Goal: Navigation & Orientation: Find specific page/section

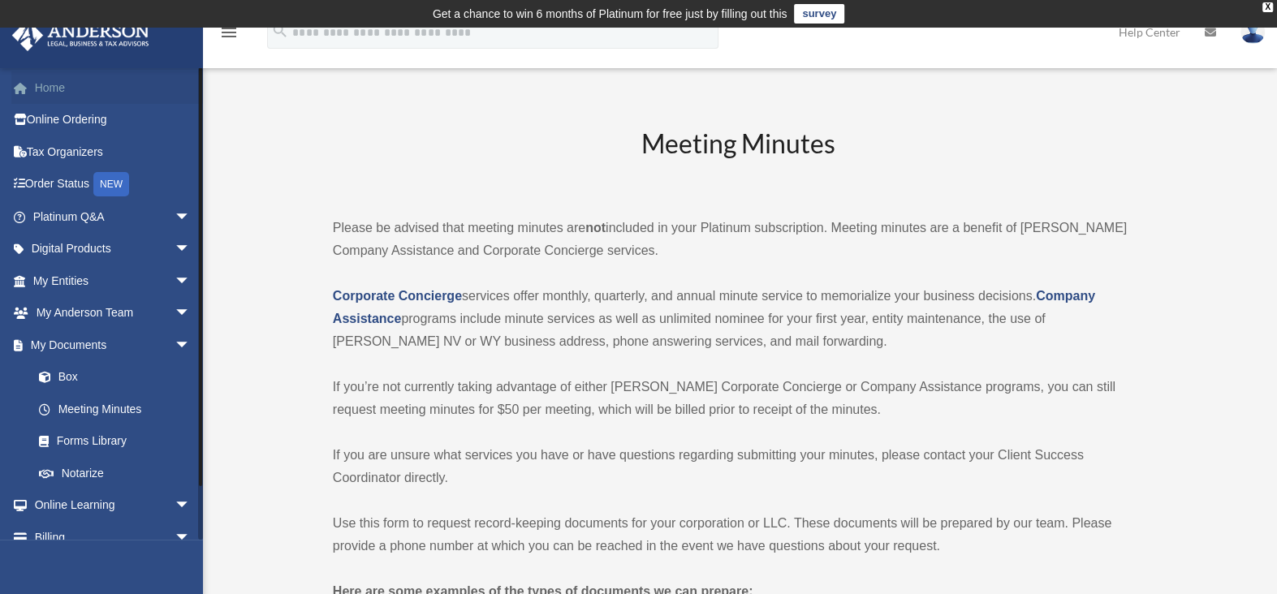
click at [50, 85] on link "Home" at bounding box center [113, 87] width 204 height 32
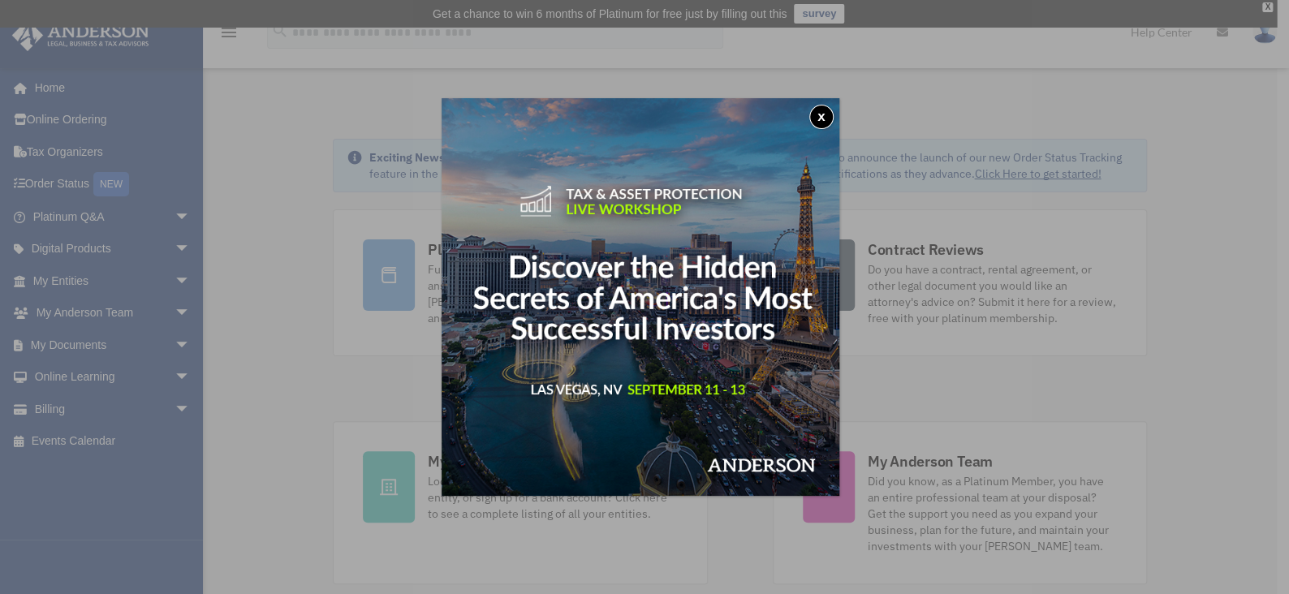
click at [825, 111] on button "x" at bounding box center [821, 117] width 24 height 24
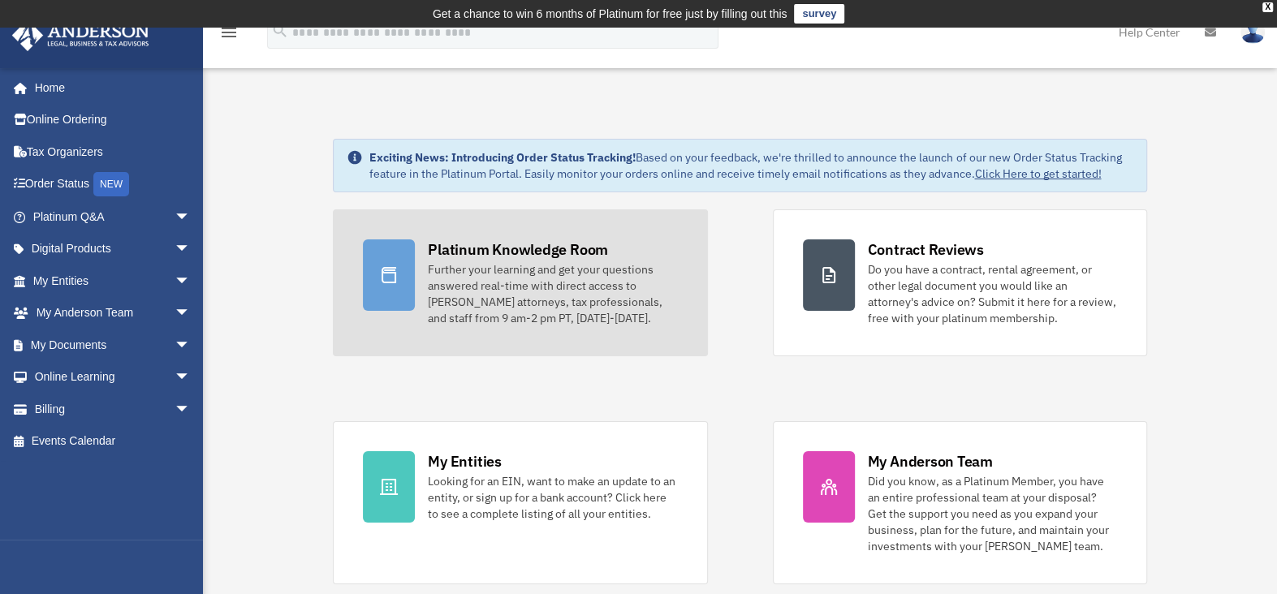
click at [517, 243] on div "Platinum Knowledge Room" at bounding box center [518, 249] width 180 height 20
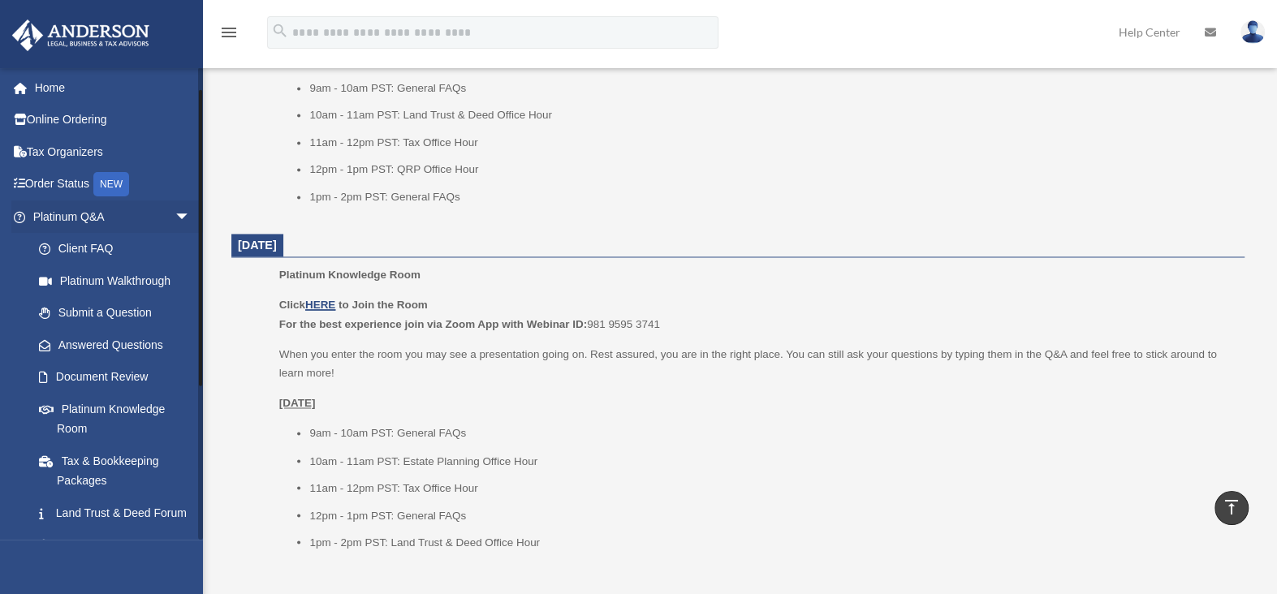
scroll to position [269, 0]
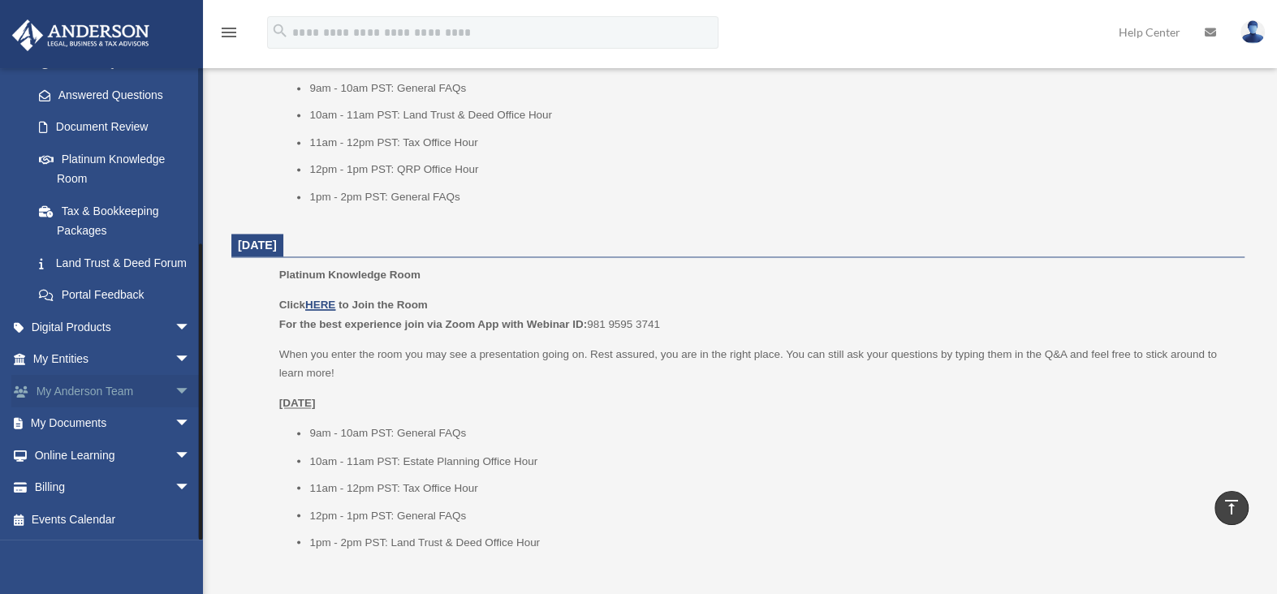
click at [174, 392] on span "arrow_drop_down" at bounding box center [190, 391] width 32 height 33
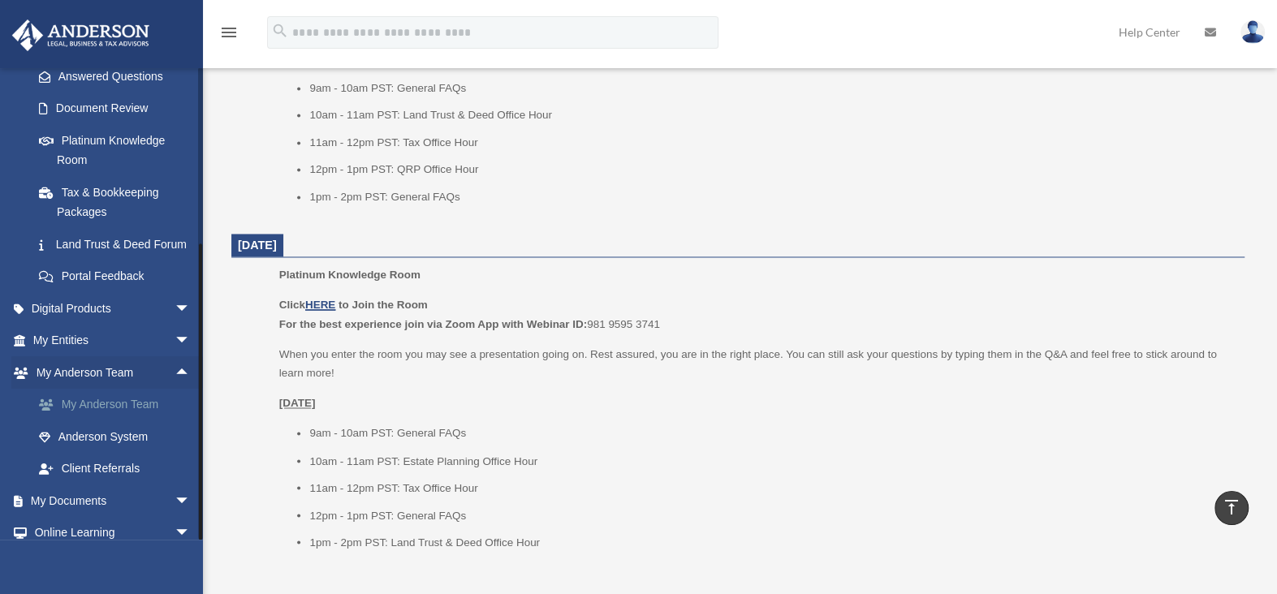
click at [122, 421] on link "My Anderson Team" at bounding box center [119, 405] width 192 height 32
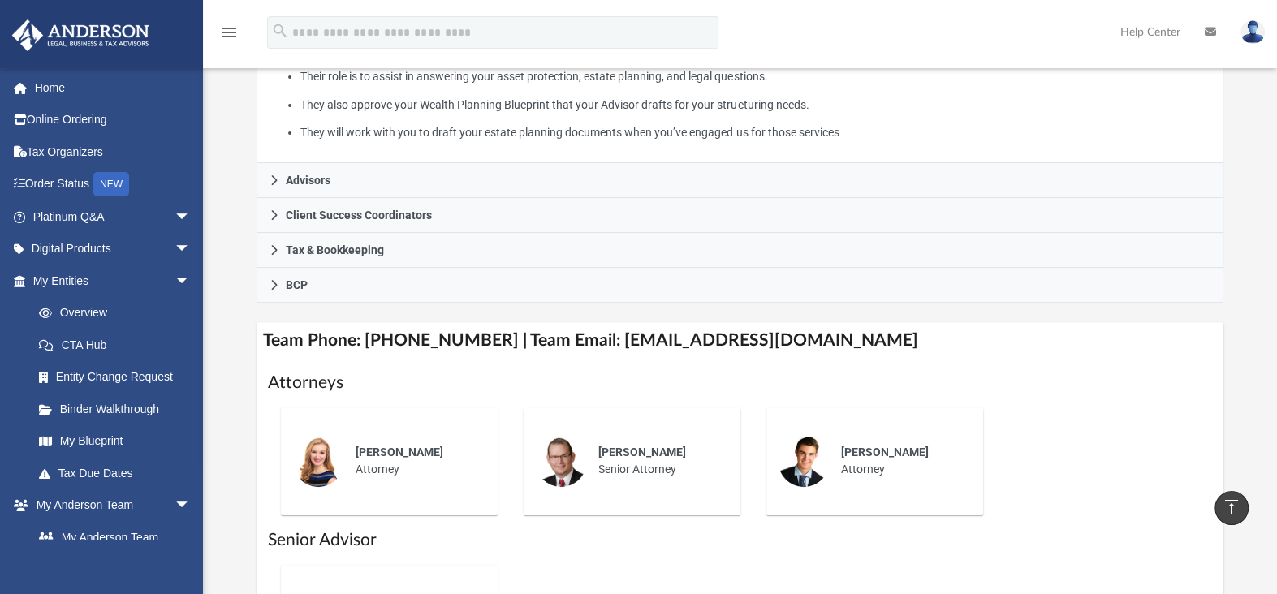
scroll to position [405, 0]
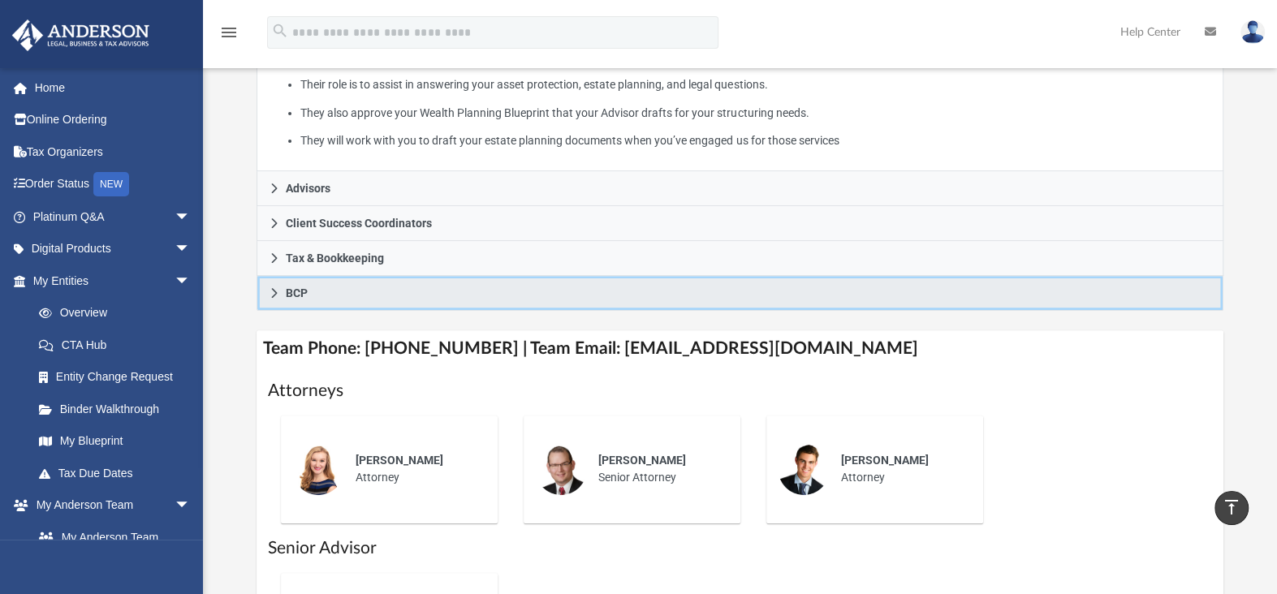
click at [273, 288] on icon at bounding box center [275, 293] width 6 height 10
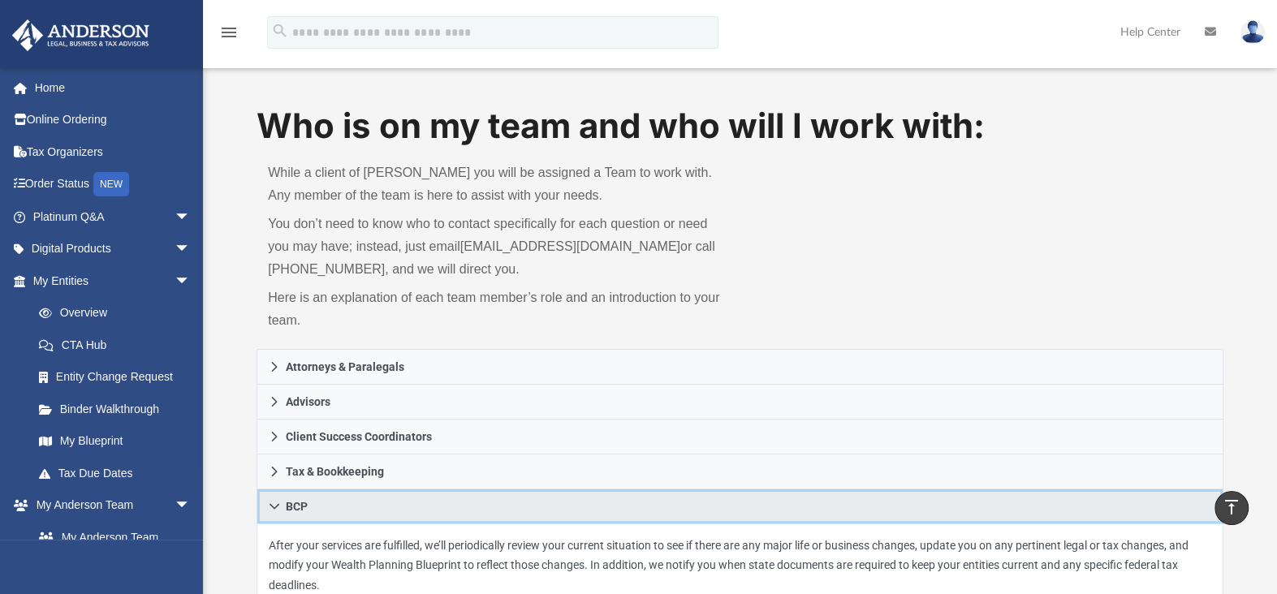
scroll to position [0, 0]
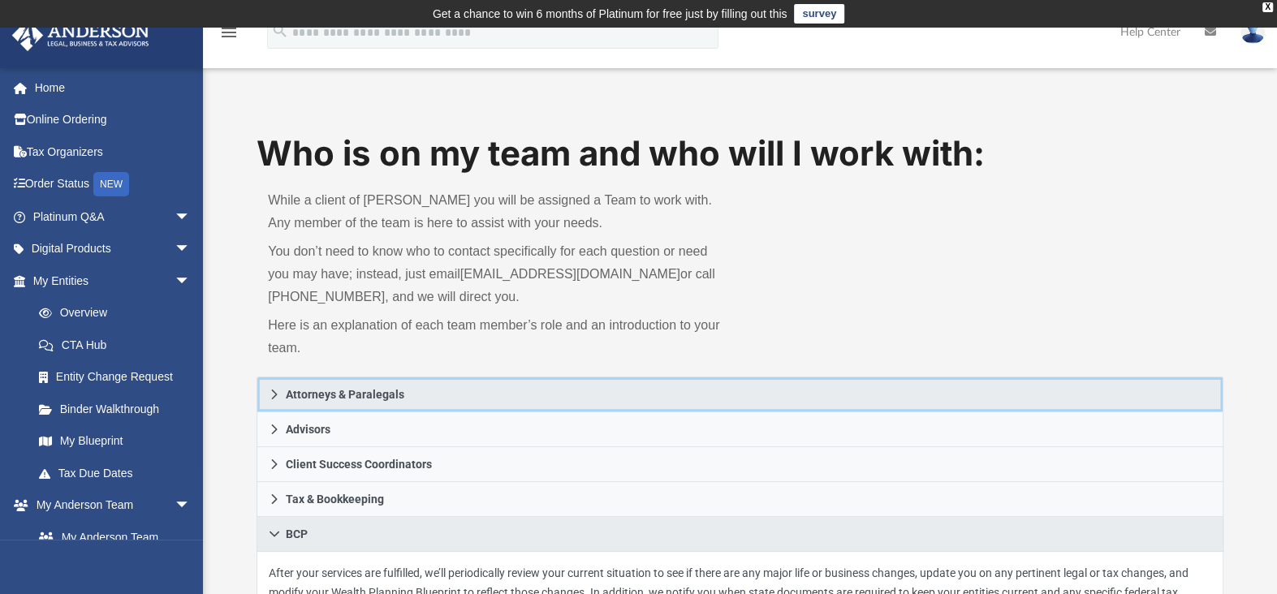
click at [273, 396] on icon at bounding box center [274, 394] width 11 height 11
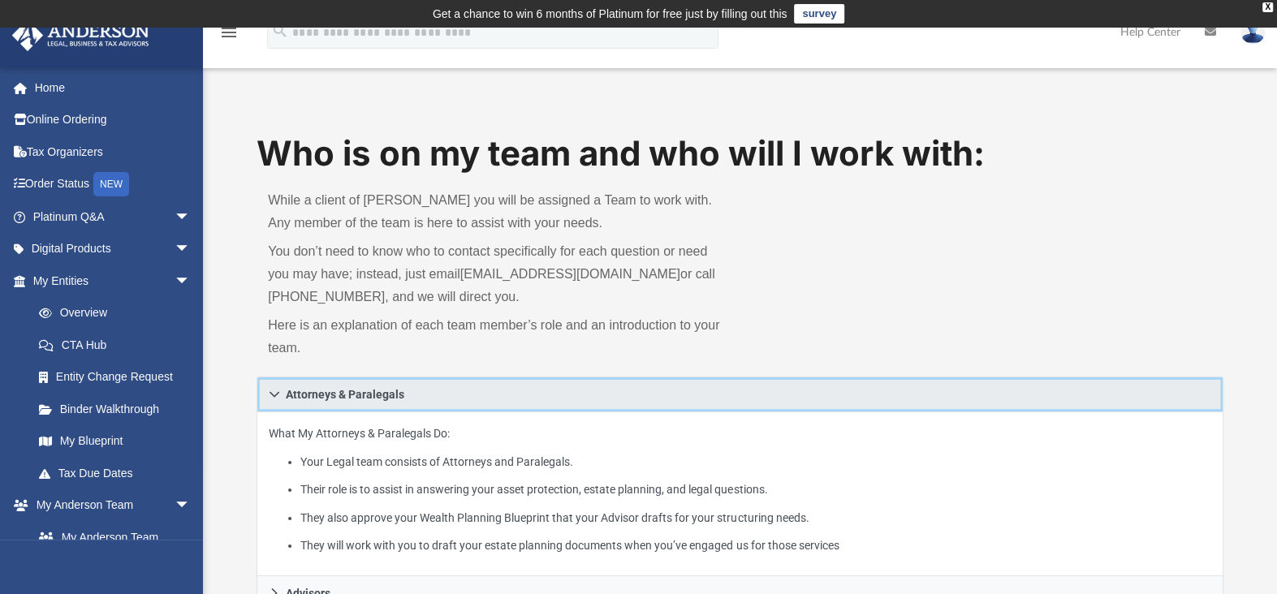
click at [273, 396] on icon at bounding box center [274, 394] width 11 height 11
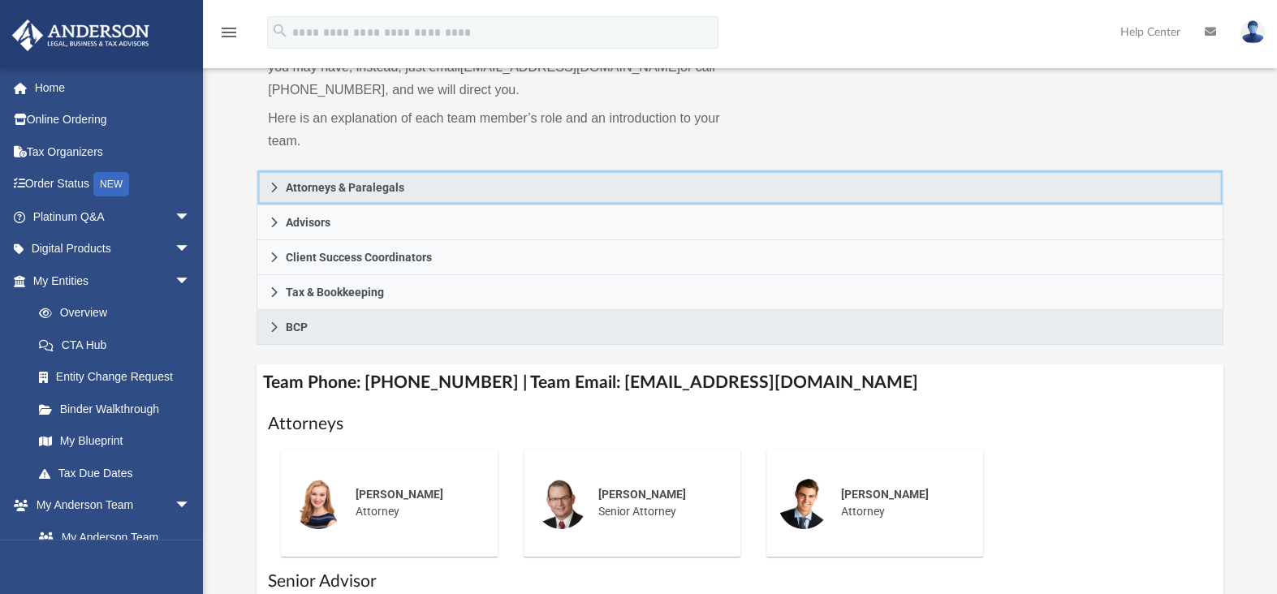
scroll to position [243, 0]
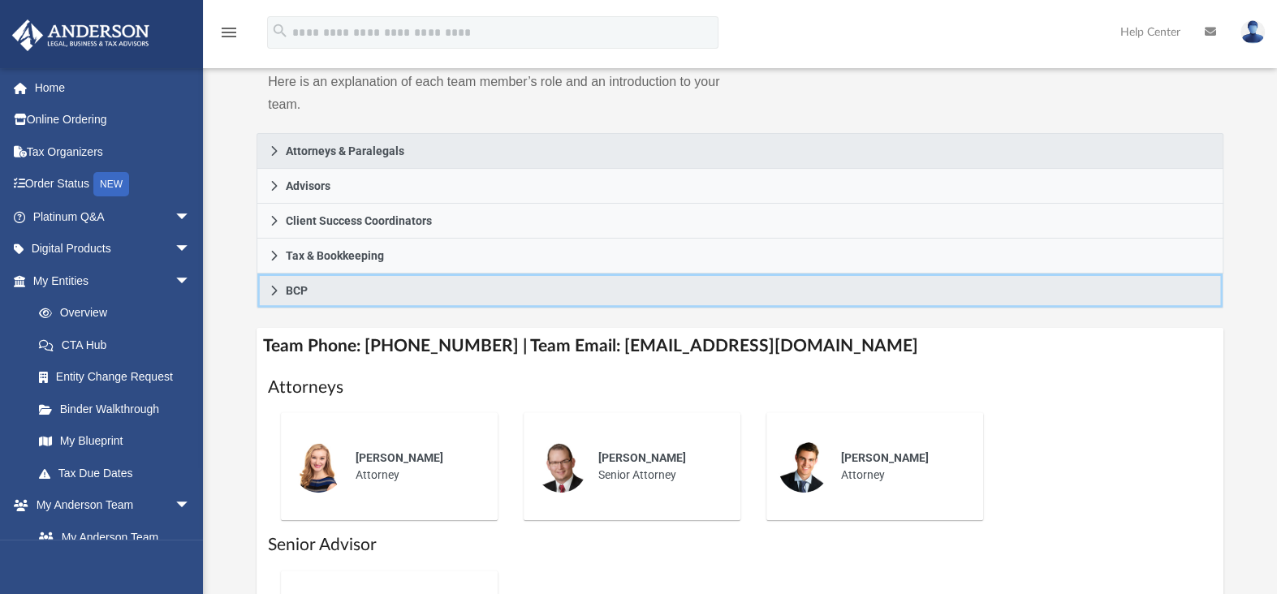
click at [270, 291] on icon at bounding box center [274, 290] width 11 height 11
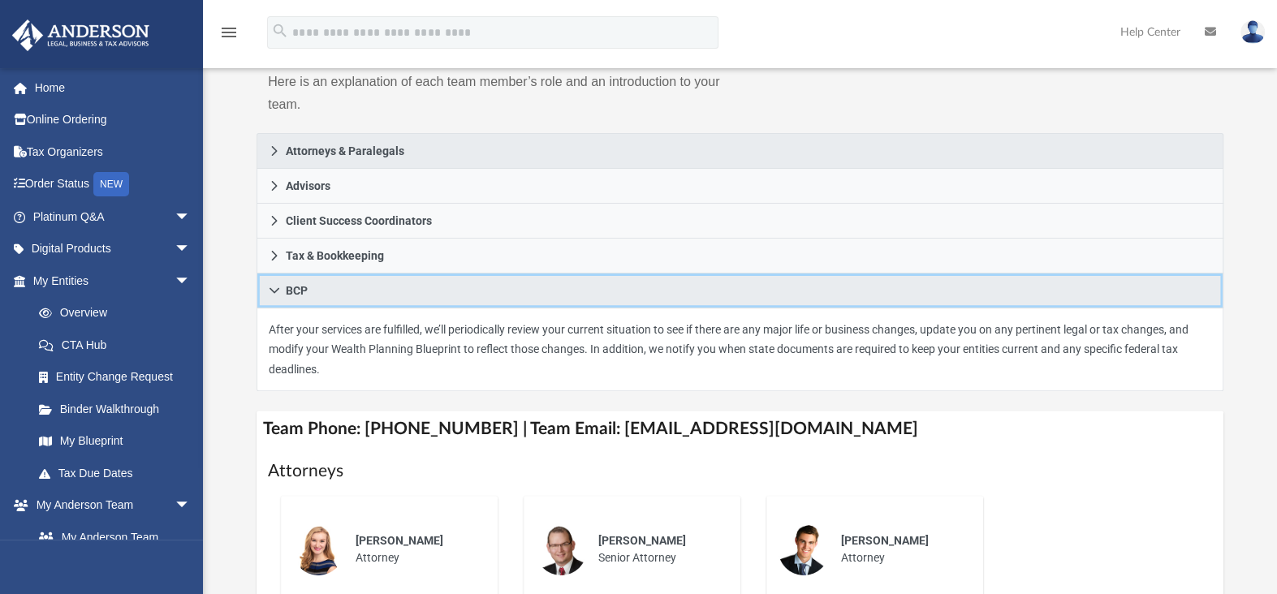
click at [270, 291] on icon at bounding box center [274, 290] width 11 height 11
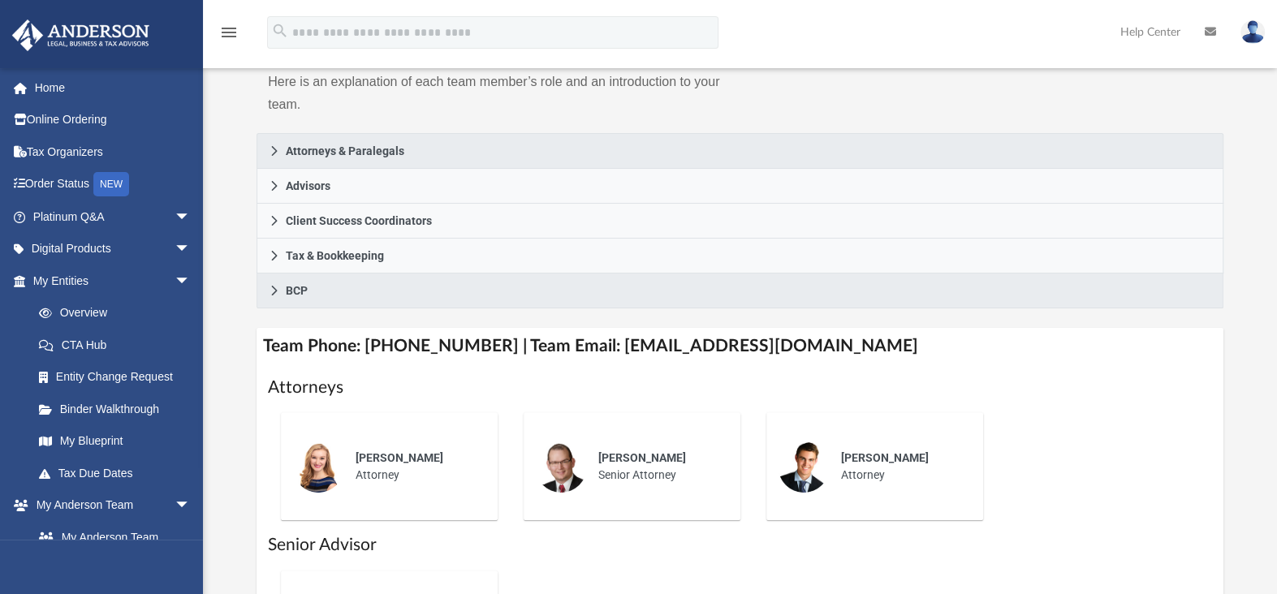
click at [224, 287] on div "Who is on my team and who will I work with: While a client of Anderson you will…" at bounding box center [740, 294] width 1074 height 816
click at [174, 249] on span "arrow_drop_down" at bounding box center [190, 249] width 32 height 33
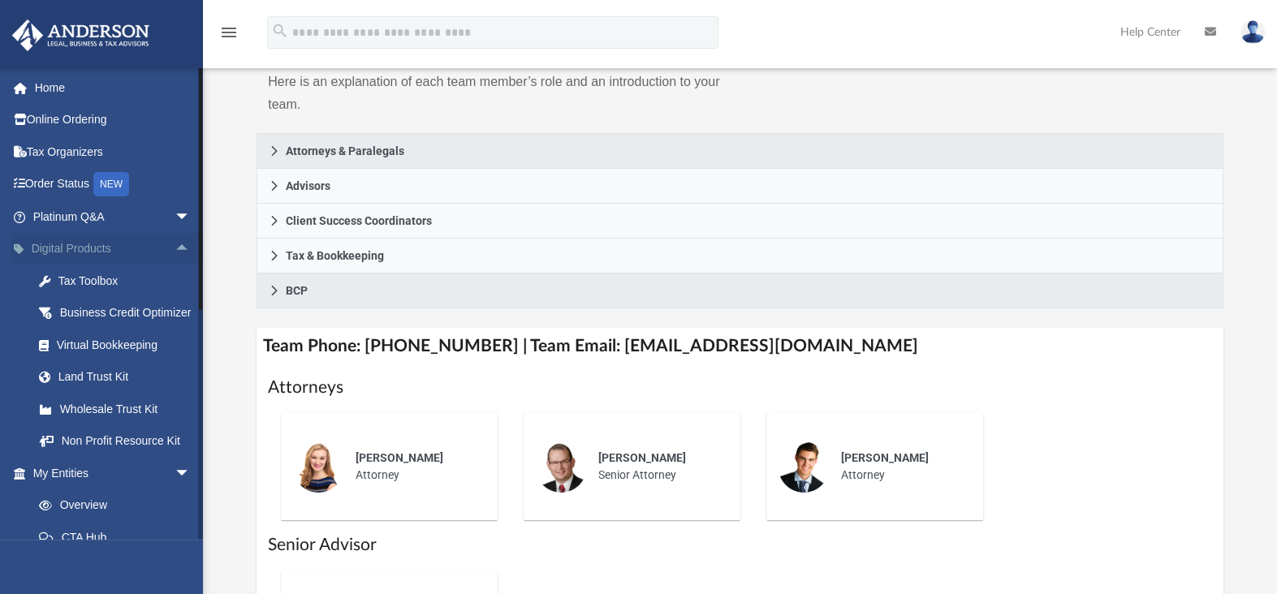
click at [174, 249] on span "arrow_drop_up" at bounding box center [190, 249] width 32 height 33
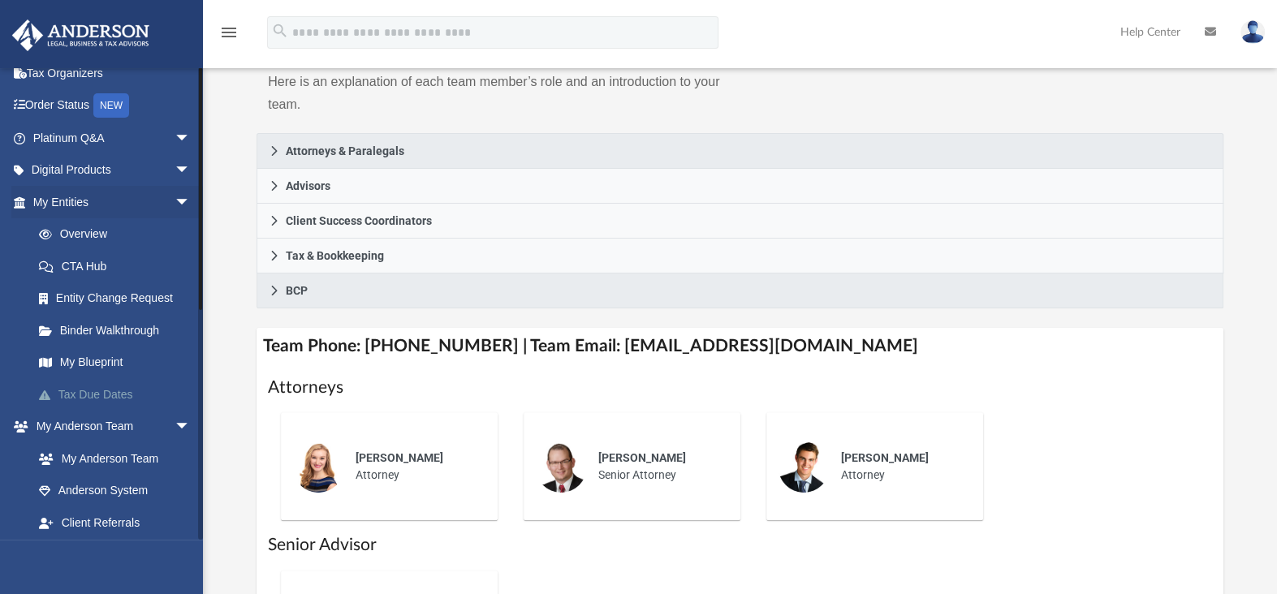
scroll to position [0, 0]
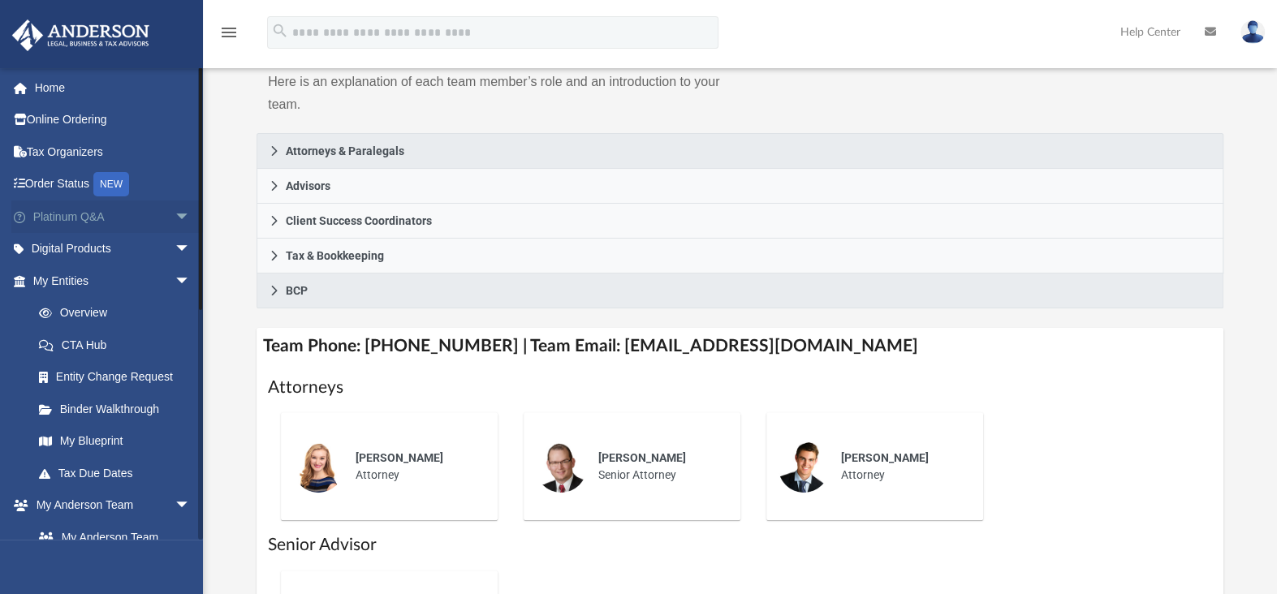
click at [174, 214] on span "arrow_drop_down" at bounding box center [190, 216] width 32 height 33
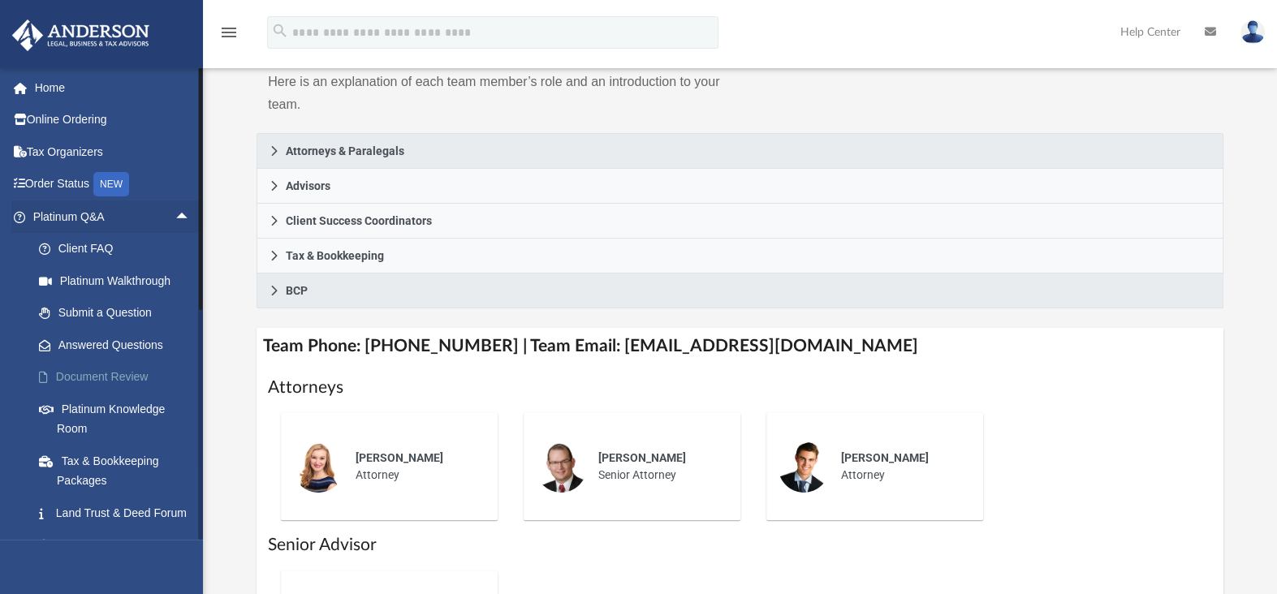
click at [84, 379] on link "Document Review" at bounding box center [119, 377] width 192 height 32
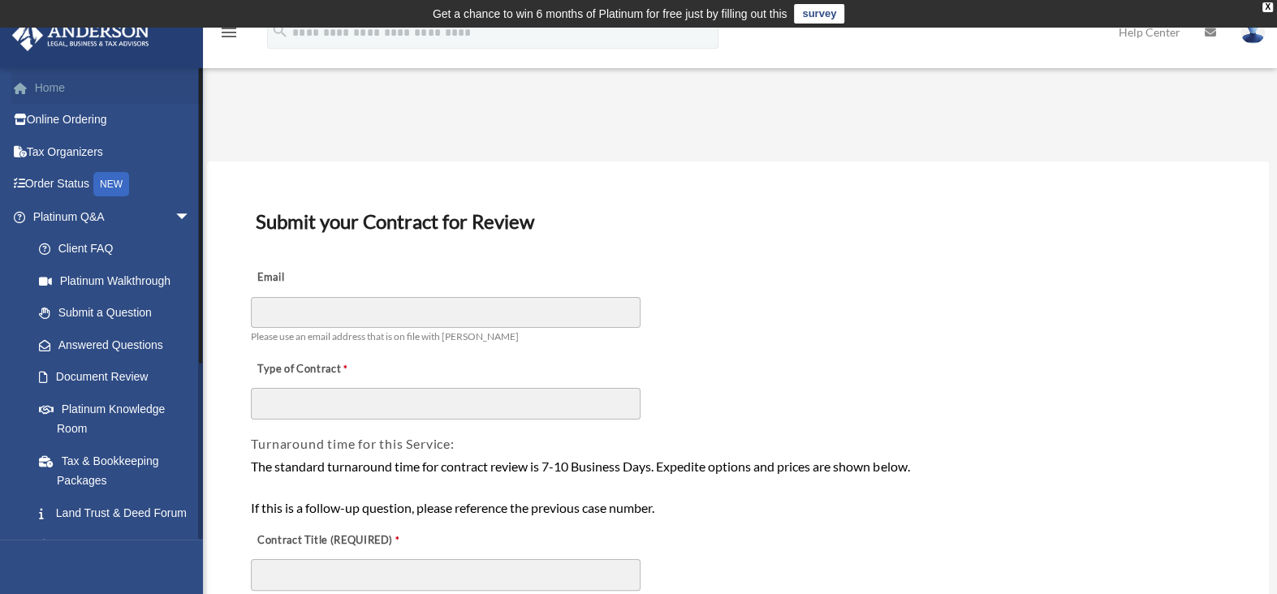
click at [56, 89] on link "Home" at bounding box center [113, 87] width 204 height 32
